Goal: Find specific page/section: Find specific page/section

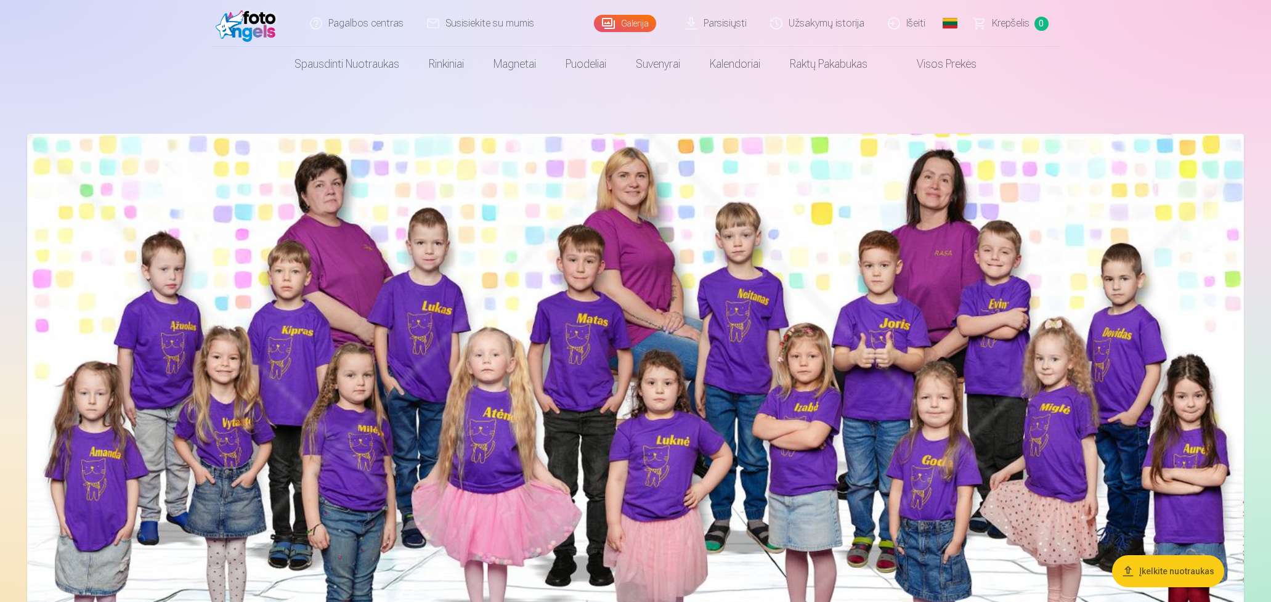
scroll to position [2, 0]
click at [908, 26] on link "Išeiti" at bounding box center [906, 23] width 61 height 47
